Goal: Information Seeking & Learning: Learn about a topic

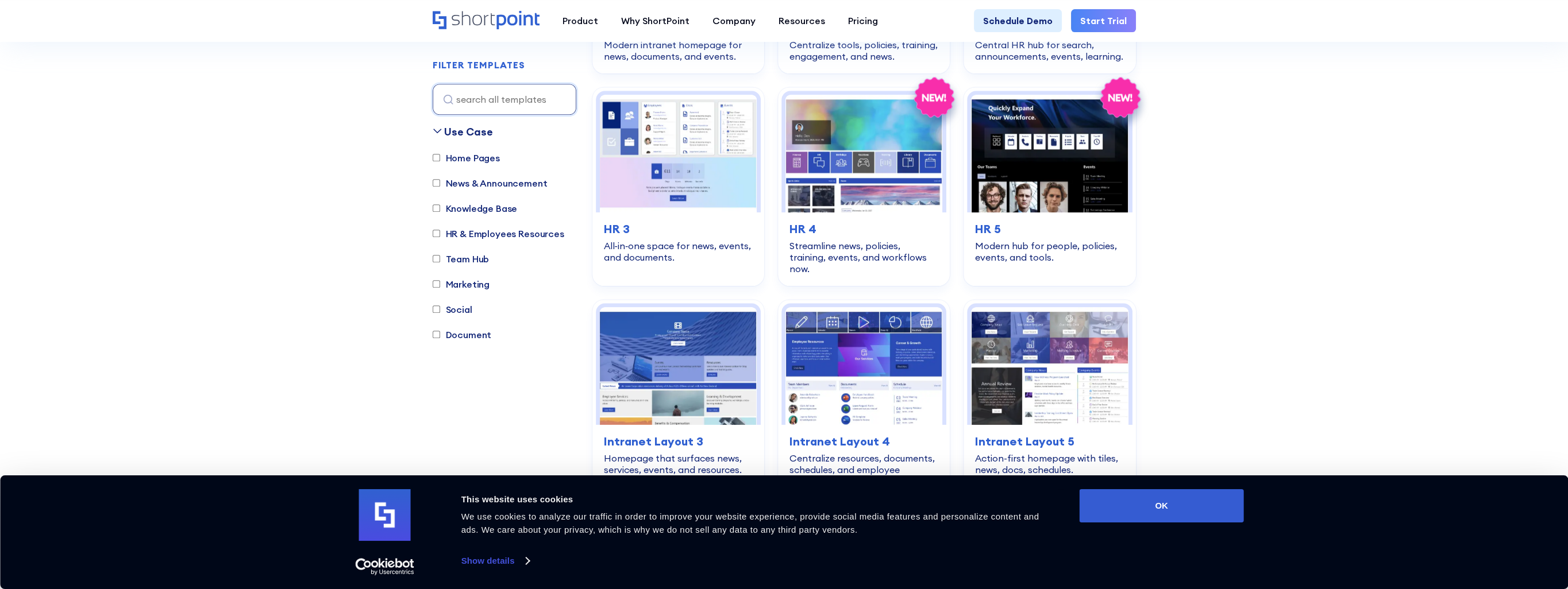
scroll to position [1550, 0]
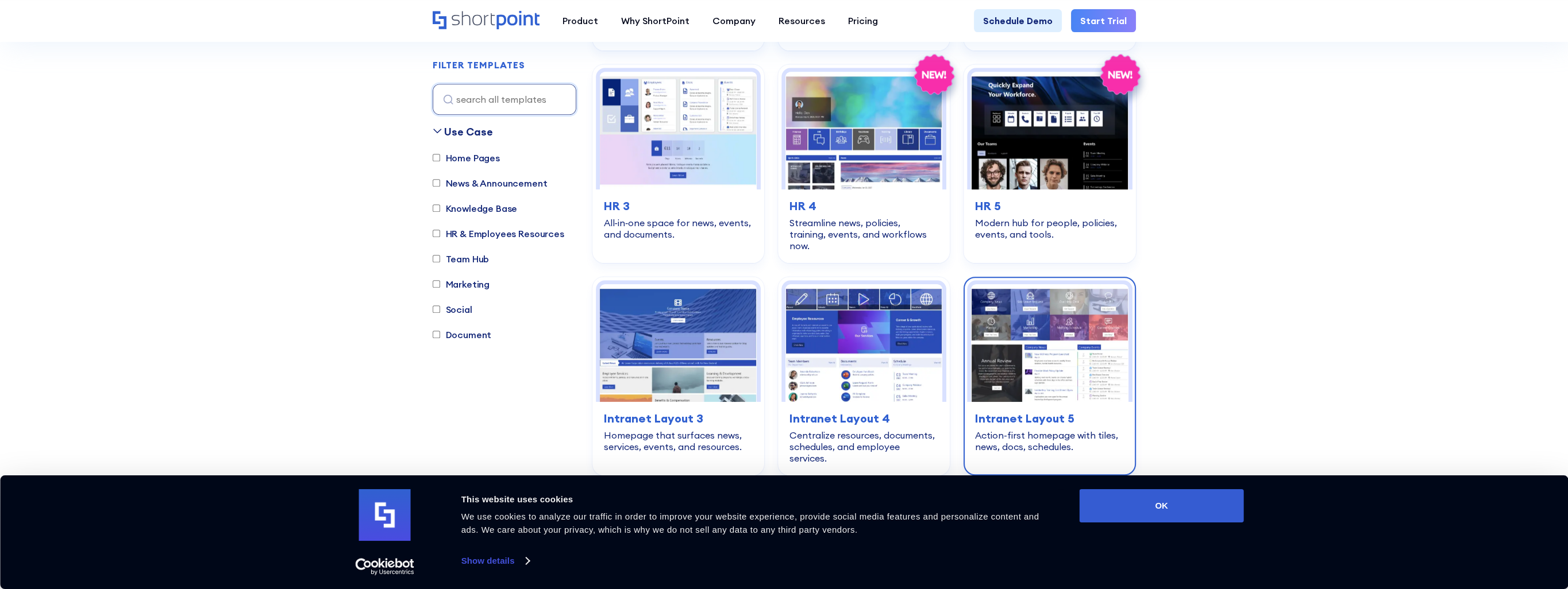
click at [1040, 295] on img at bounding box center [1050, 343] width 157 height 117
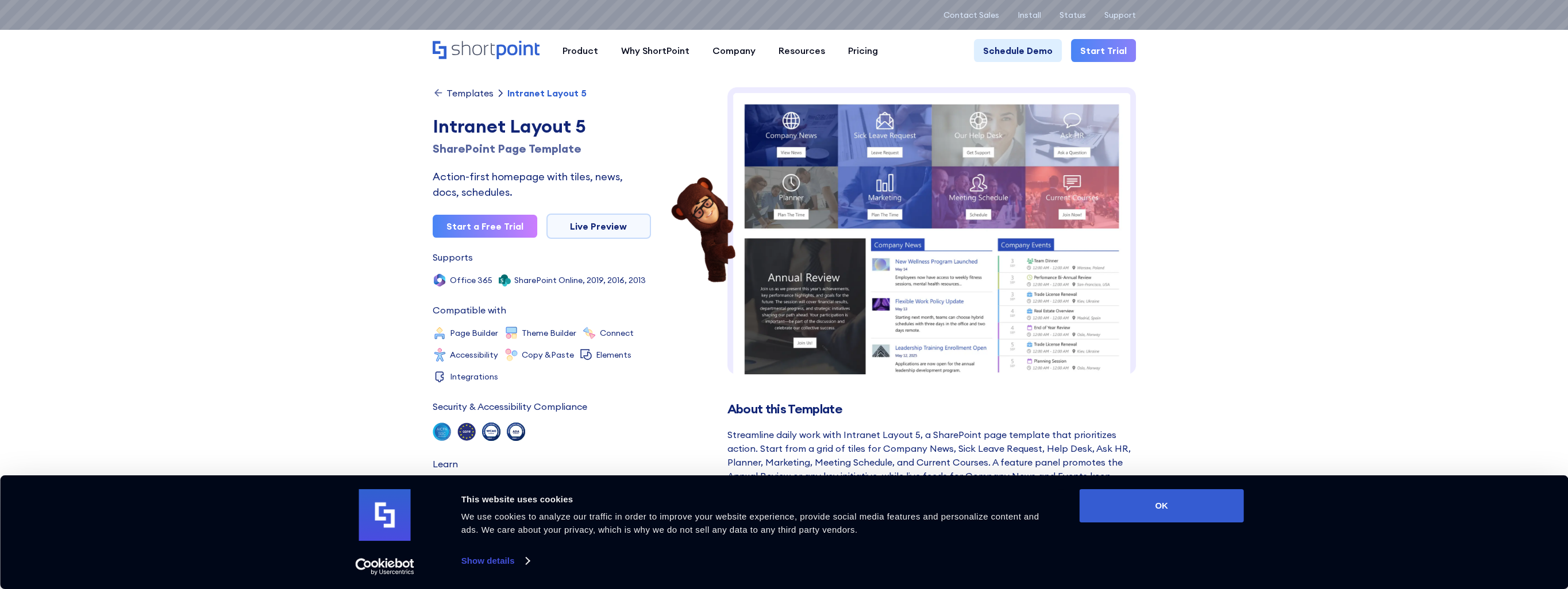
click at [871, 185] on img at bounding box center [931, 416] width 408 height 658
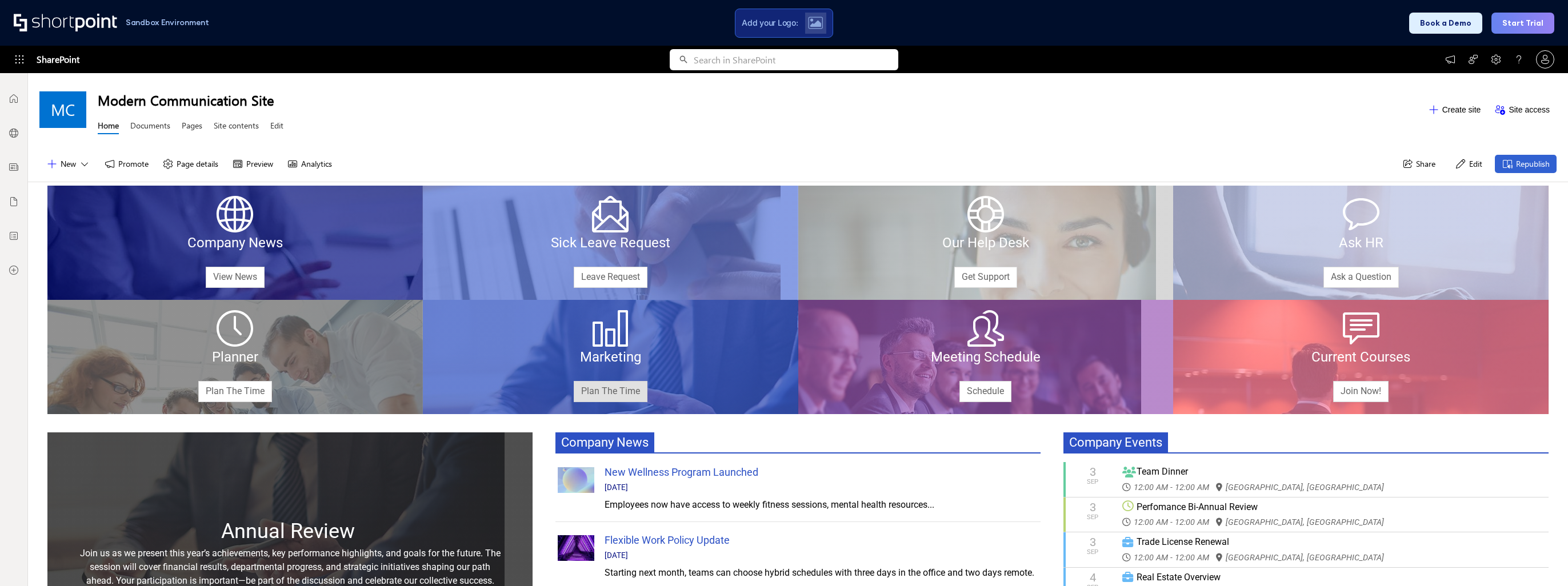
click at [605, 389] on link "Plan The Time" at bounding box center [611, 391] width 74 height 21
click at [608, 341] on icon at bounding box center [611, 329] width 37 height 37
click at [614, 381] on link "Plan The Time" at bounding box center [611, 391] width 74 height 21
click at [237, 388] on link "Plan The Time" at bounding box center [235, 391] width 74 height 21
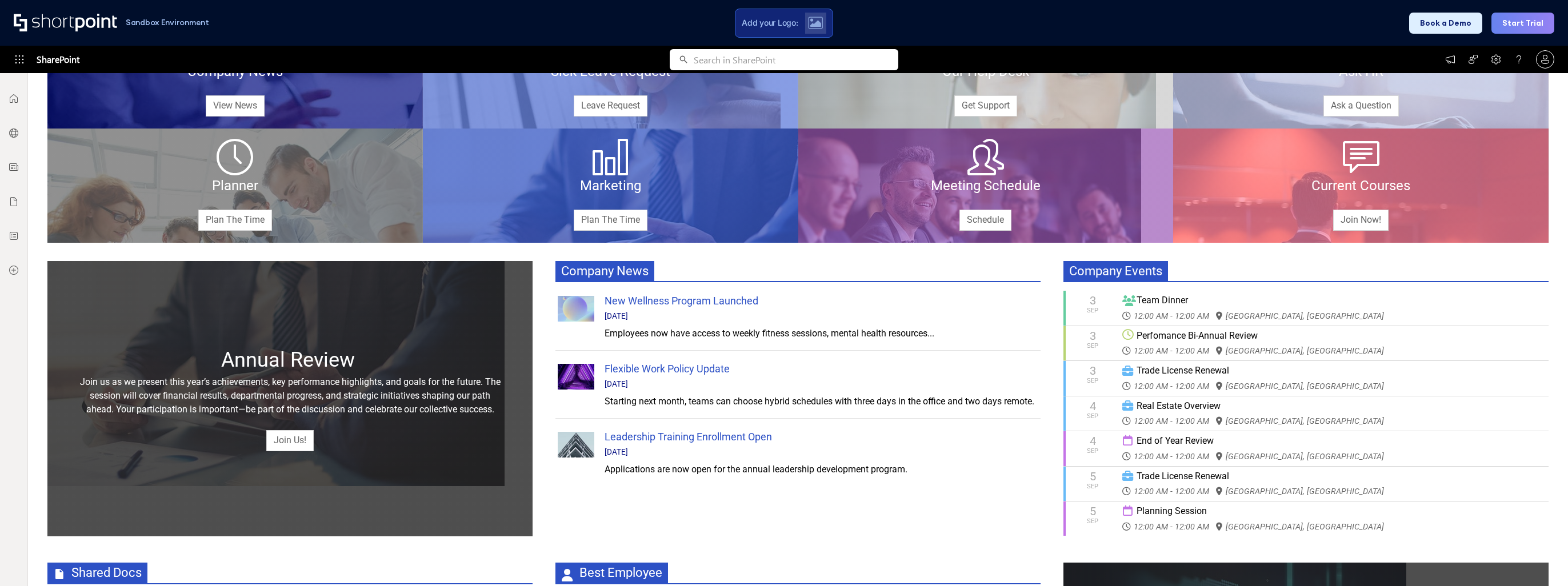
scroll to position [172, 0]
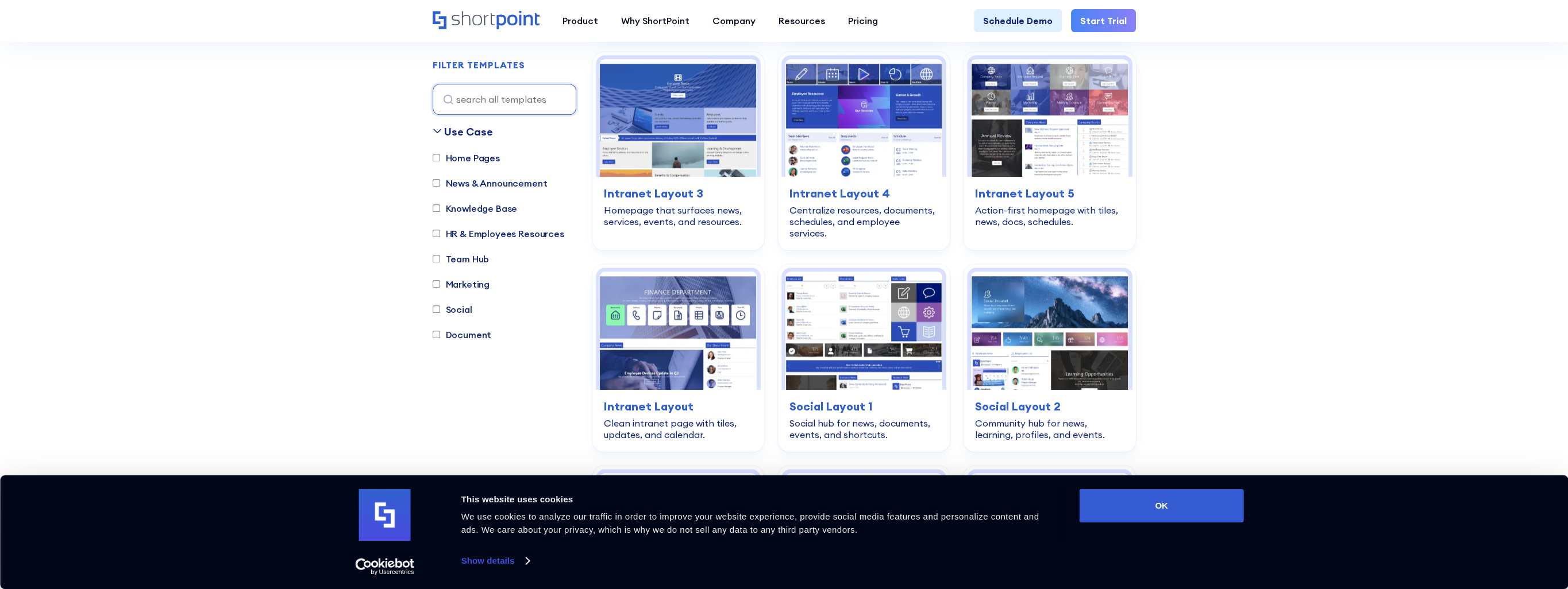
scroll to position [1780, 0]
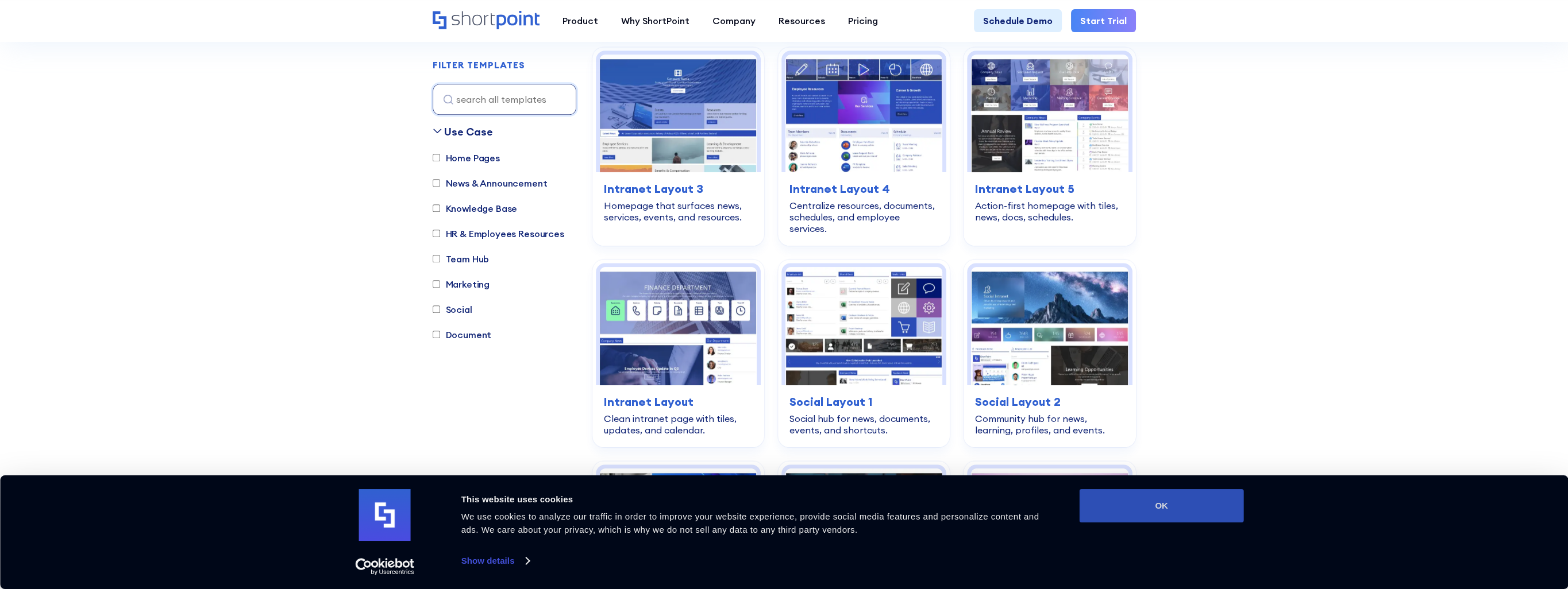
drag, startPoint x: 1166, startPoint y: 519, endPoint x: 1186, endPoint y: 499, distance: 28.3
click at [1166, 519] on button "OK" at bounding box center [1162, 506] width 164 height 33
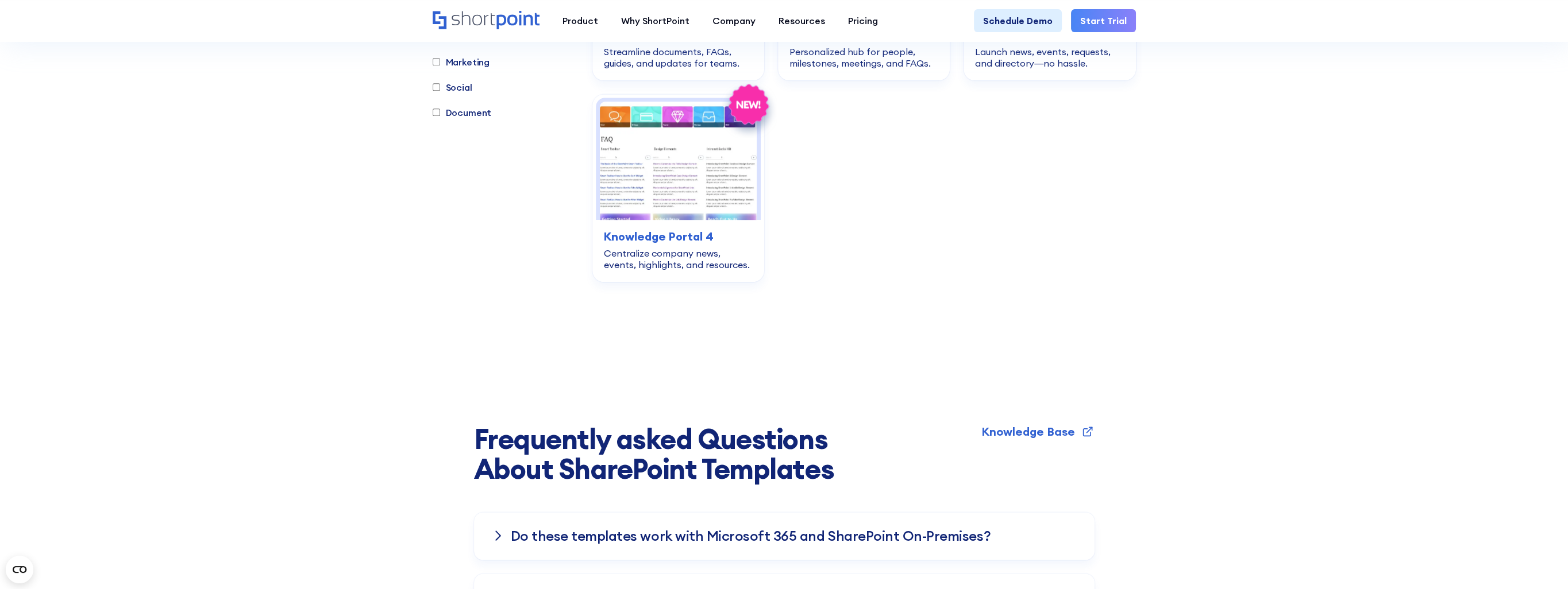
scroll to position [2756, 0]
